Goal: Information Seeking & Learning: Learn about a topic

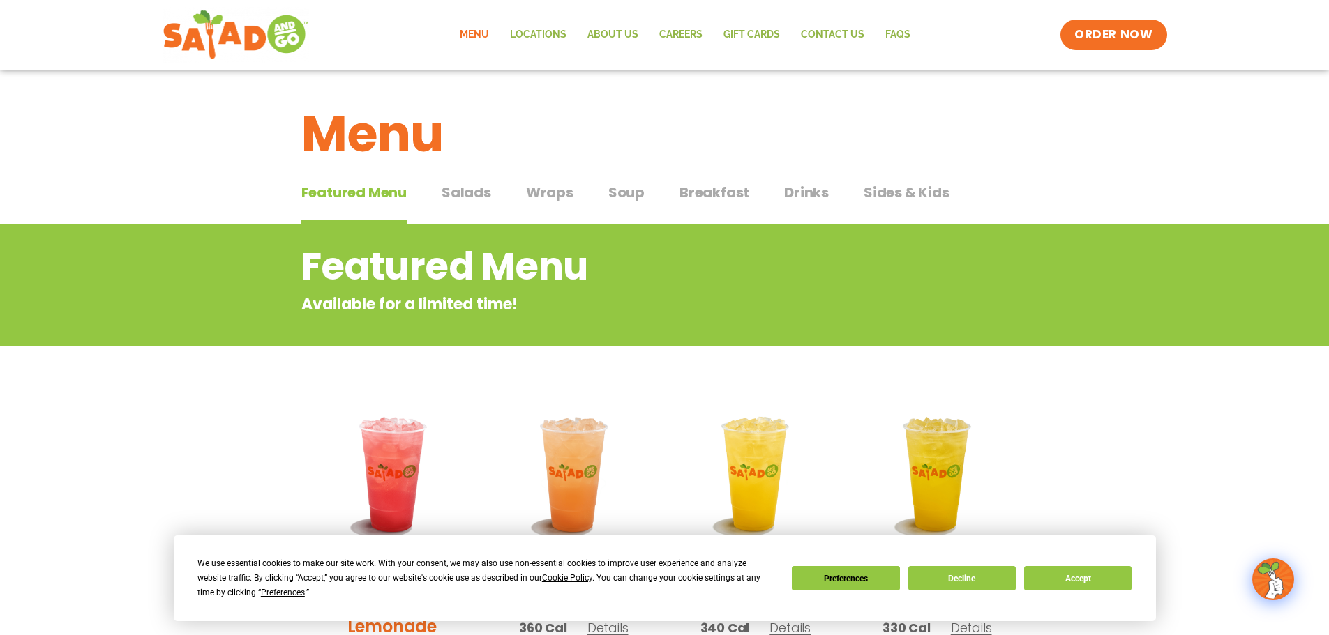
click at [559, 191] on span "Wraps" at bounding box center [549, 192] width 47 height 21
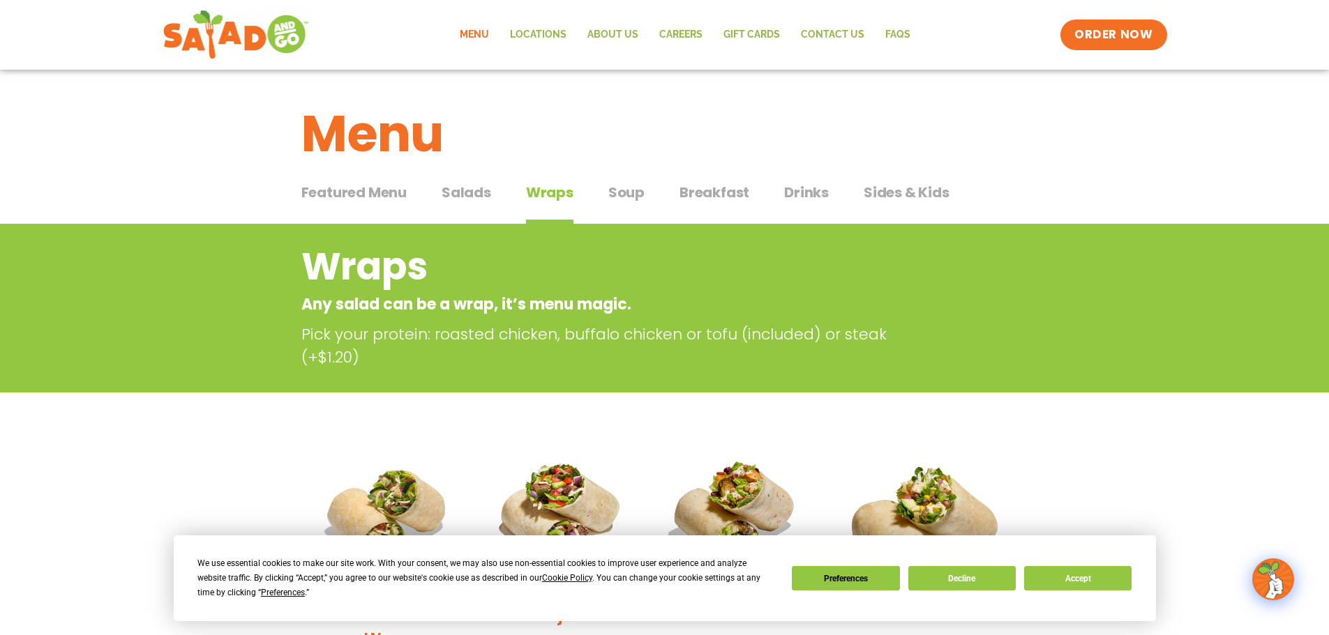
click at [476, 195] on span "Salads" at bounding box center [467, 192] width 50 height 21
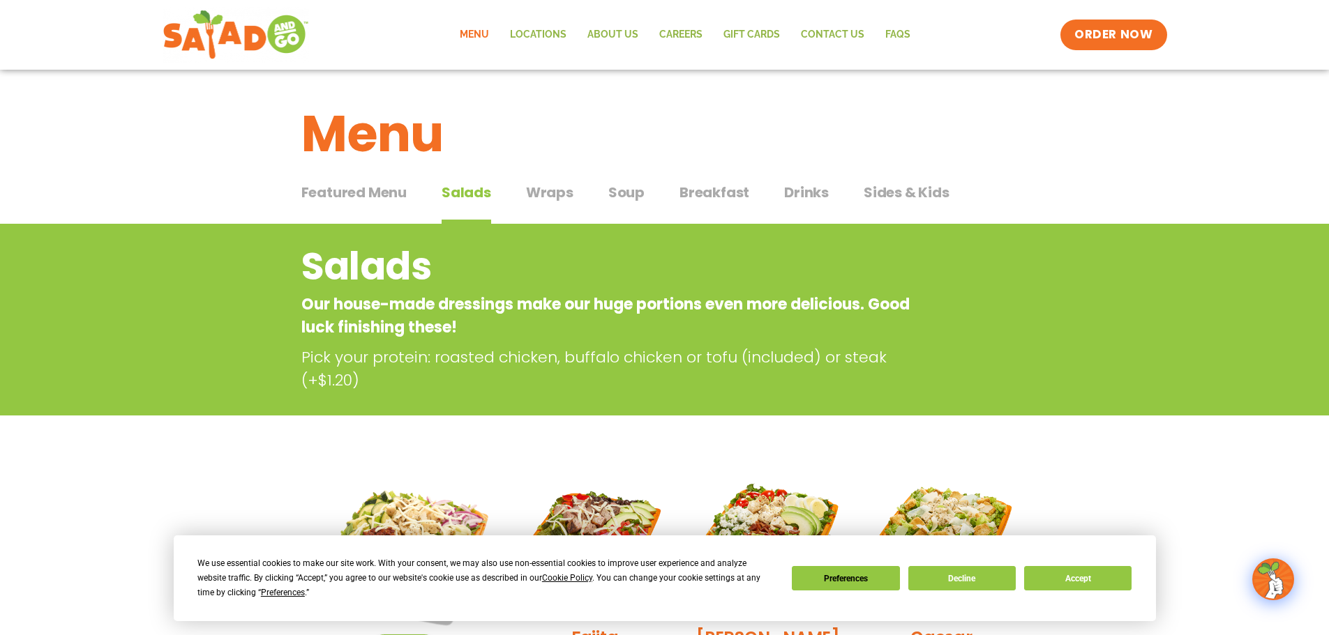
click at [562, 199] on span "Wraps" at bounding box center [549, 192] width 47 height 21
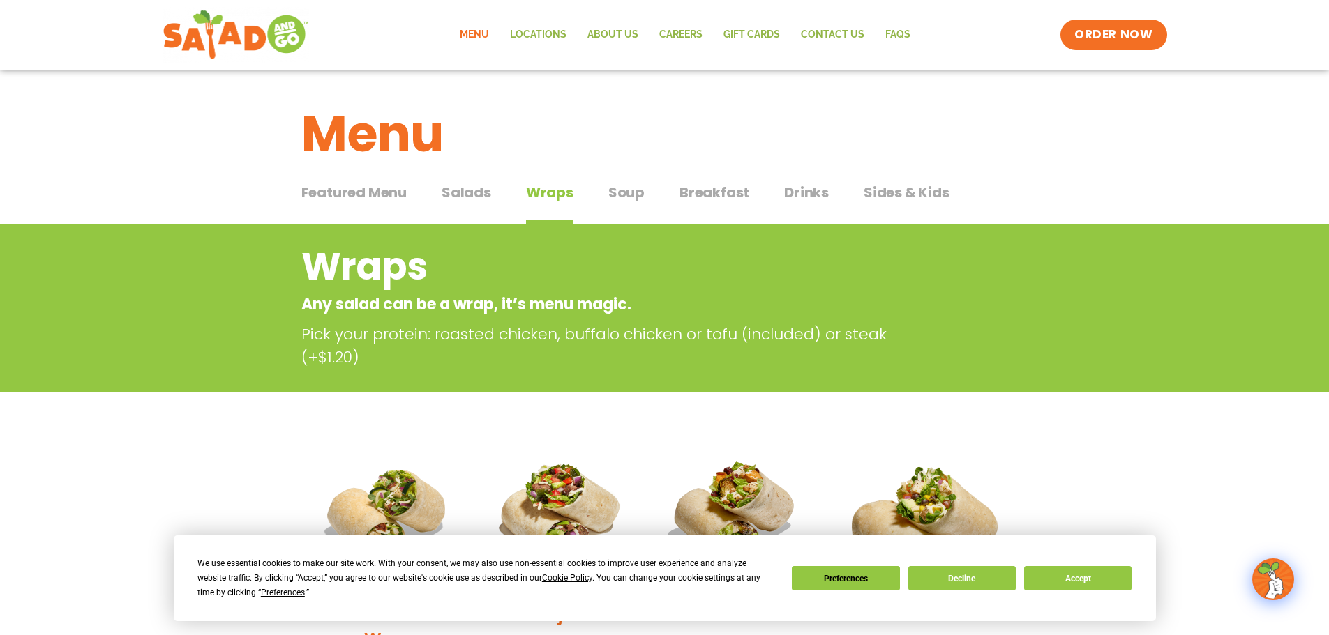
click at [640, 191] on span "Soup" at bounding box center [626, 192] width 36 height 21
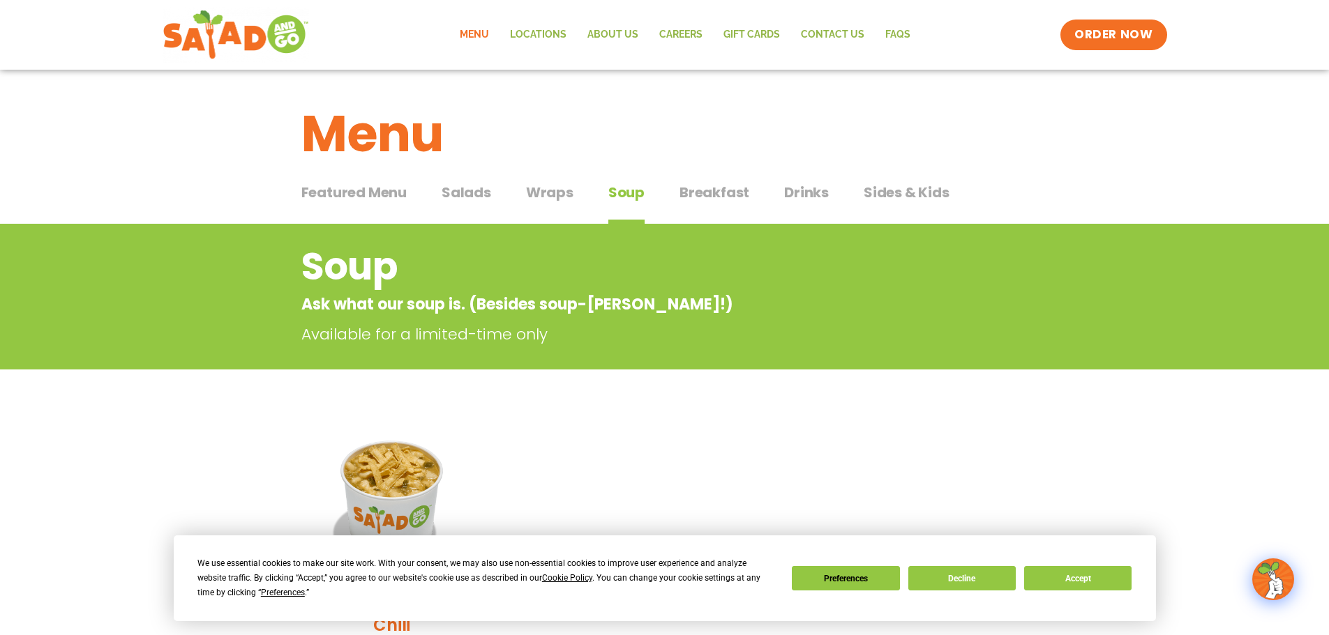
click at [562, 193] on span "Wraps" at bounding box center [549, 192] width 47 height 21
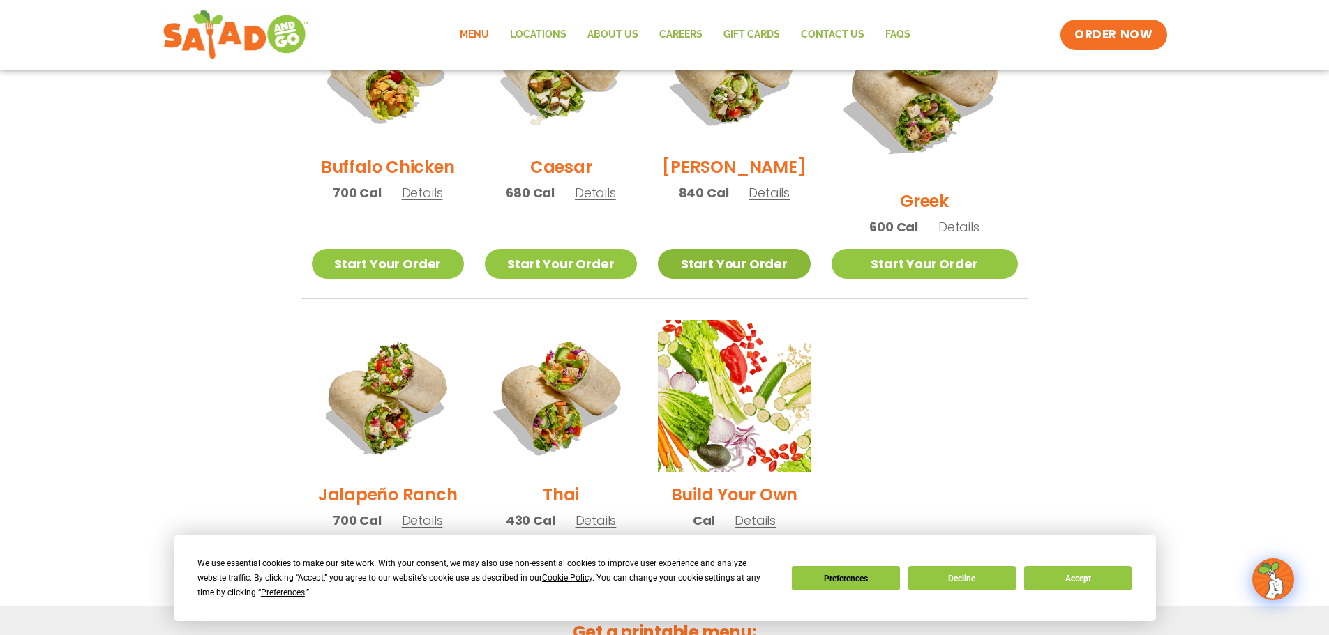
scroll to position [706, 0]
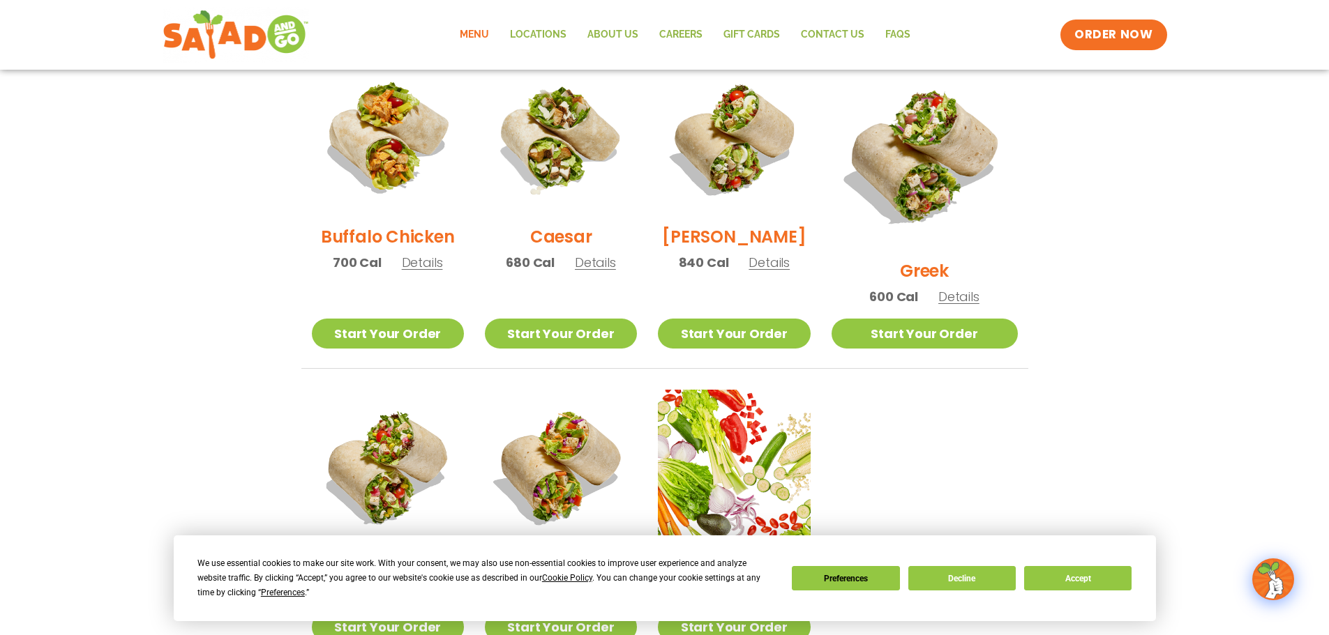
click at [375, 248] on h2 "Buffalo Chicken" at bounding box center [387, 237] width 133 height 24
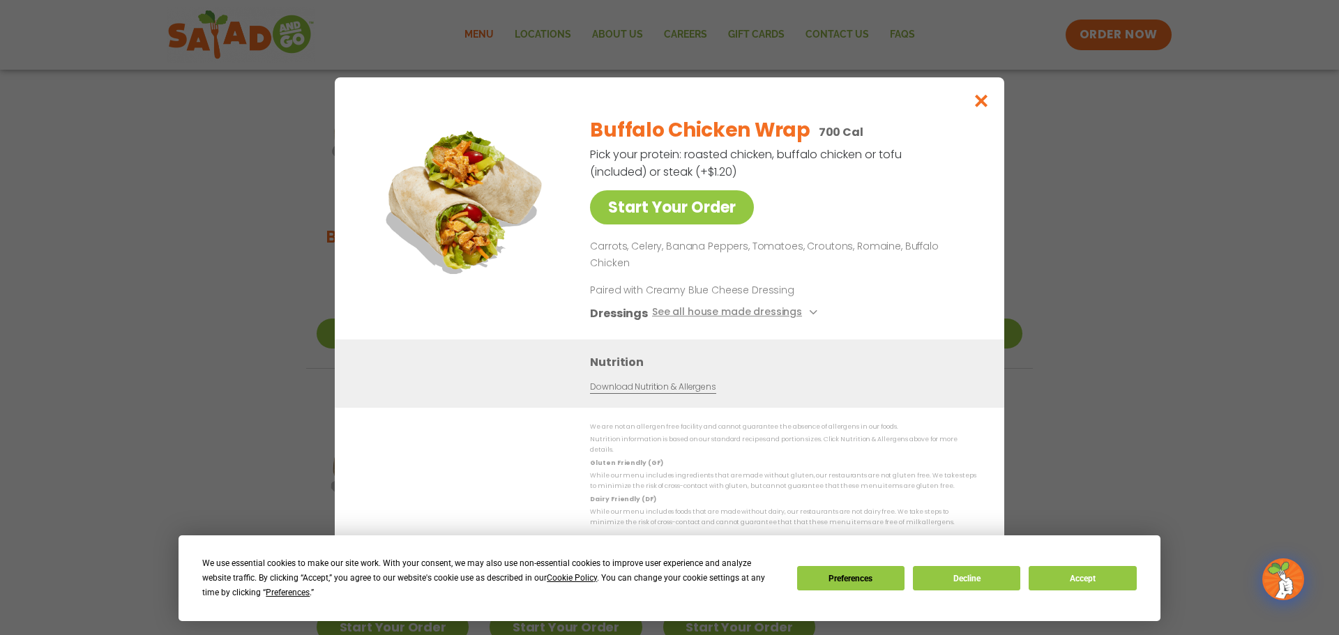
click at [1194, 269] on div "Start Your Order Buffalo Chicken Wrap 700 Cal Pick your protein: roasted chicke…" at bounding box center [669, 317] width 1339 height 635
